Goal: Find specific page/section: Find specific page/section

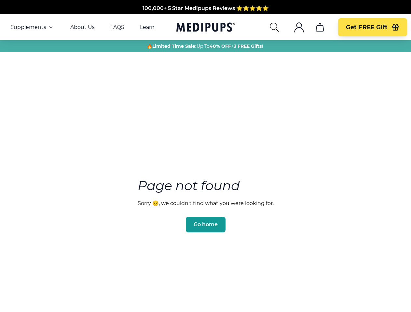
click at [205, 156] on section "Page not found Sorry 😔, we couldn’t find what you were looking for. Go home" at bounding box center [205, 190] width 411 height 250
click at [32, 27] on span "Supplements" at bounding box center [28, 27] width 36 height 7
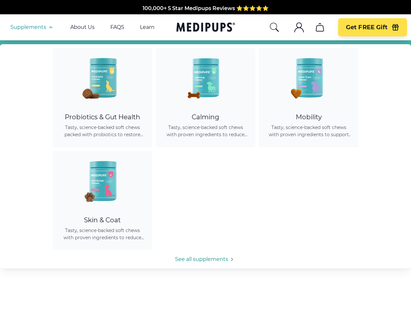
click at [50, 27] on icon "button" at bounding box center [51, 27] width 8 height 8
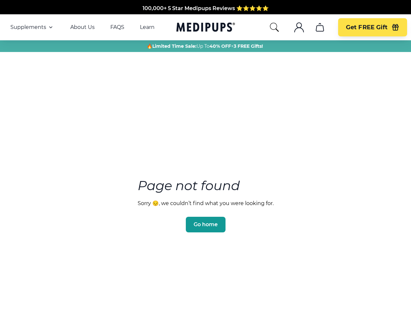
click at [274, 27] on icon "search" at bounding box center [274, 27] width 10 height 10
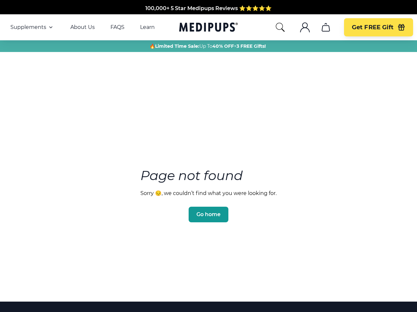
click at [299, 27] on icon ".cls-1{fill:none;stroke:currentColor;stroke-miterlimit:10;stroke-width:1.5px;}" at bounding box center [304, 27] width 10 height 10
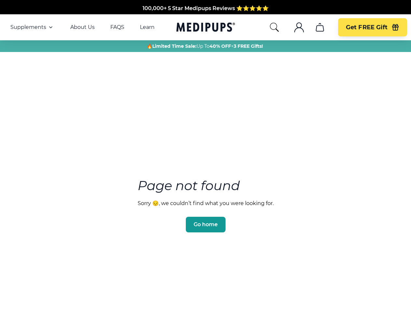
click at [299, 27] on icon ".cls-1{fill:none;stroke:currentColor;stroke-miterlimit:10;stroke-width:1.5px;}" at bounding box center [299, 27] width 10 height 10
click at [320, 27] on icon "cart" at bounding box center [320, 27] width 10 height 10
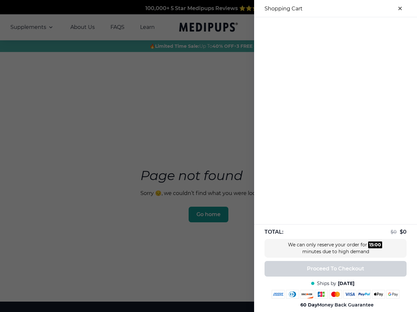
click at [320, 27] on div at bounding box center [335, 22] width 163 height 11
click at [372, 27] on div at bounding box center [335, 22] width 163 height 11
